Goal: Task Accomplishment & Management: Use online tool/utility

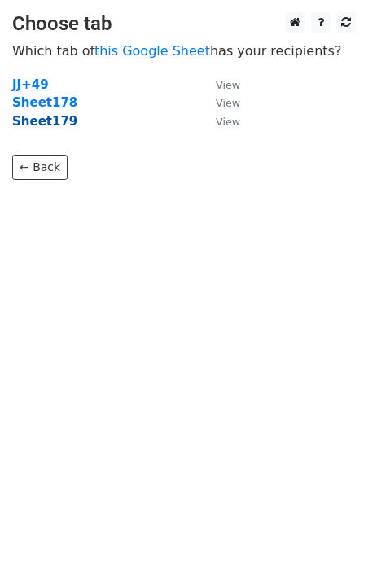
click at [55, 126] on strong "Sheet179" at bounding box center [44, 121] width 65 height 15
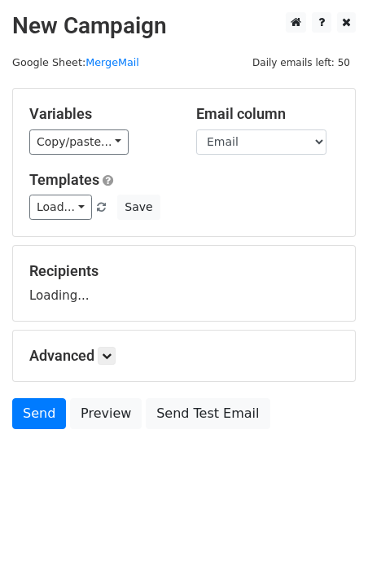
click at [64, 194] on div "Templates Load... No Cost for Your First Logo, Your First Design Is On Us! Firs…" at bounding box center [184, 196] width 334 height 50
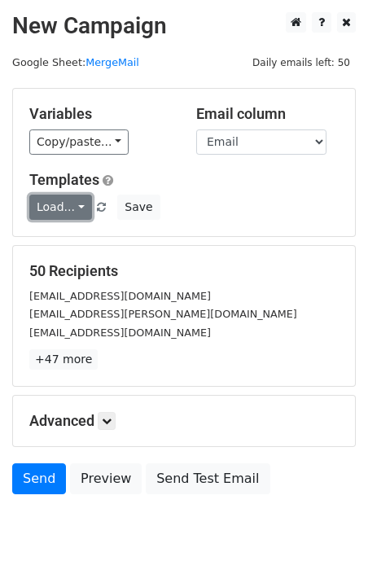
click at [64, 197] on link "Load..." at bounding box center [60, 207] width 63 height 25
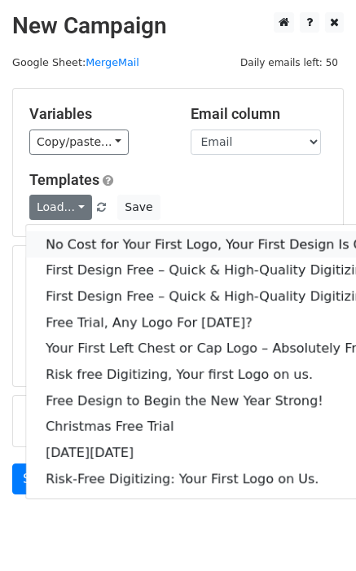
click at [108, 252] on link "No Cost for Your First Logo, Your First Design Is On Us!" at bounding box center [221, 244] width 391 height 26
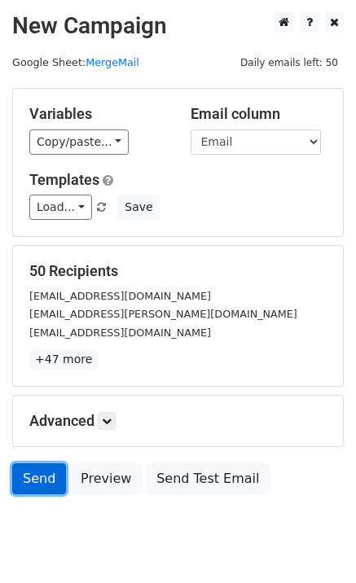
click at [32, 477] on link "Send" at bounding box center [39, 478] width 54 height 31
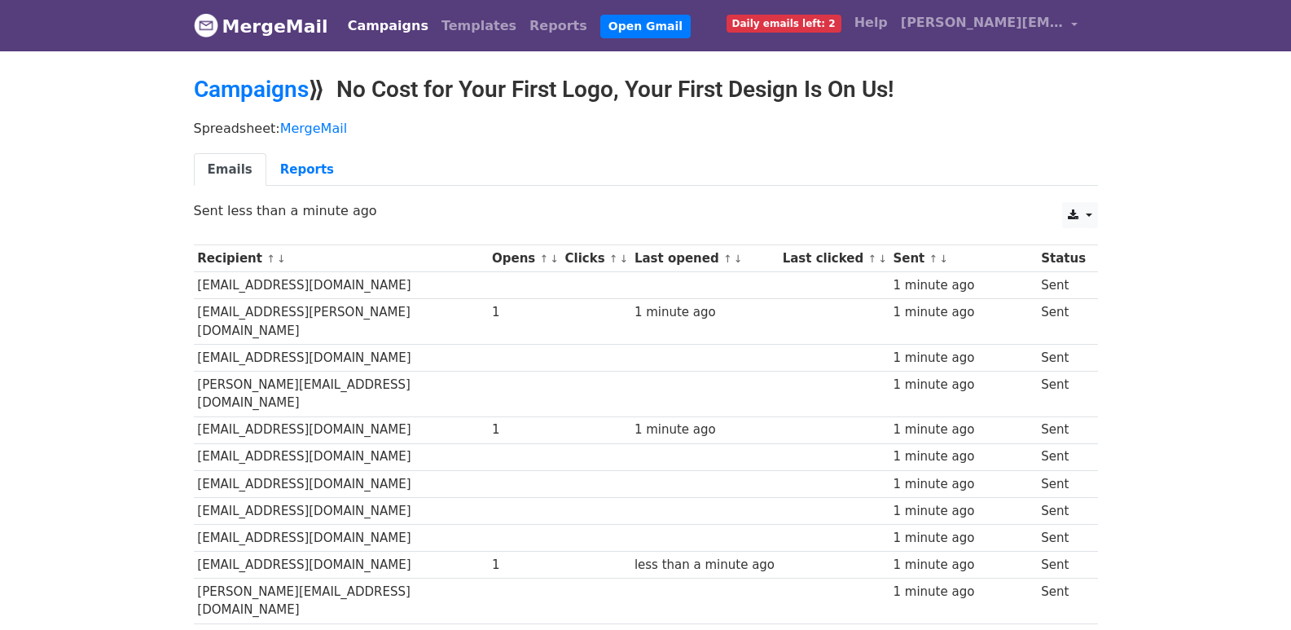
scroll to position [1134, 0]
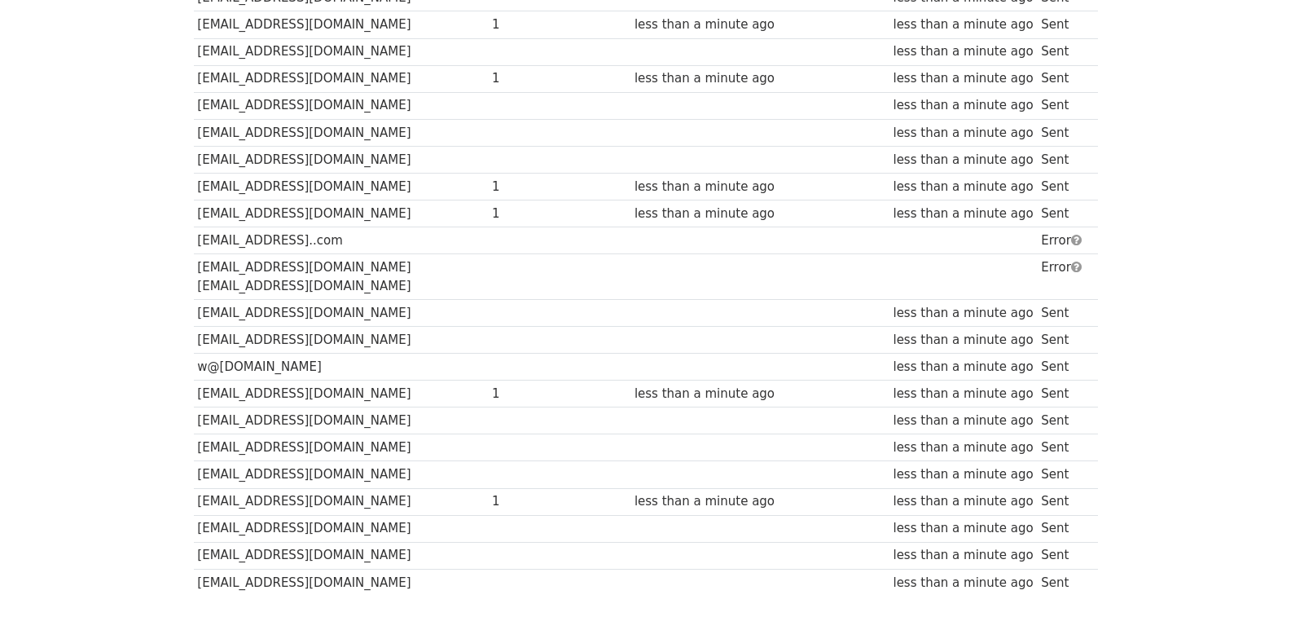
click at [403, 254] on td "kati@faconline.com info@faconline.com" at bounding box center [341, 277] width 295 height 46
drag, startPoint x: 403, startPoint y: 174, endPoint x: 216, endPoint y: 172, distance: 187.3
click at [216, 254] on td "kati@faconline.com info@faconline.com" at bounding box center [341, 277] width 295 height 46
click at [221, 254] on td "kati@faconline.com info@faconline.com" at bounding box center [341, 277] width 295 height 46
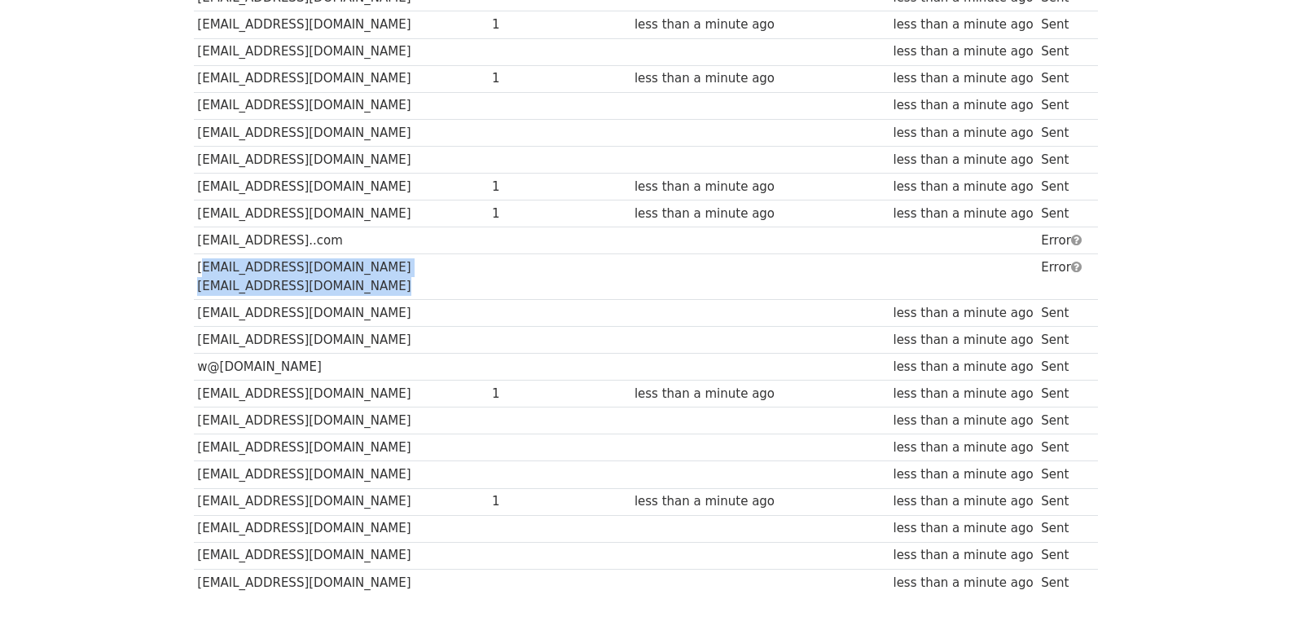
click at [221, 254] on td "kati@faconline.com info@faconline.com" at bounding box center [341, 277] width 295 height 46
click at [336, 227] on td "myfairladysfashions@hotmail..com" at bounding box center [341, 240] width 295 height 27
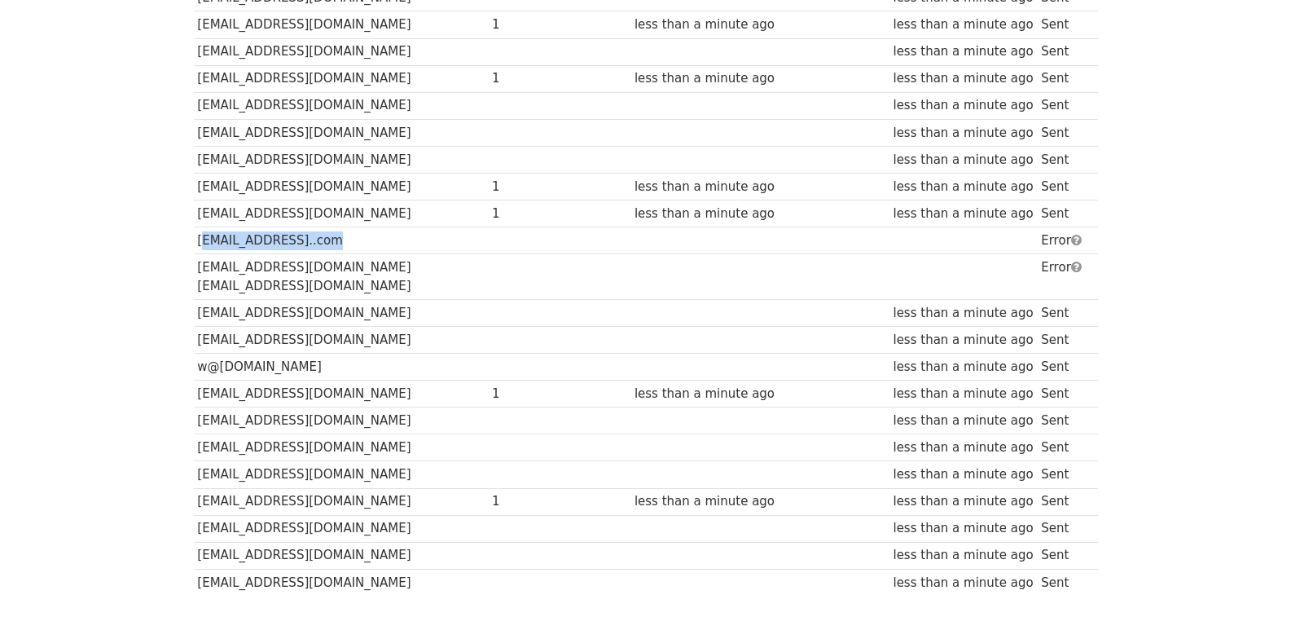
click at [336, 227] on td "myfairladysfashions@hotmail..com" at bounding box center [341, 240] width 295 height 27
copy tr "myfairladysfashions@hotmail..com"
